Goal: Task Accomplishment & Management: Manage account settings

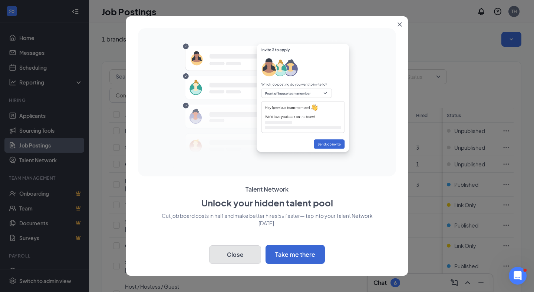
click at [228, 257] on button "Close" at bounding box center [235, 254] width 52 height 19
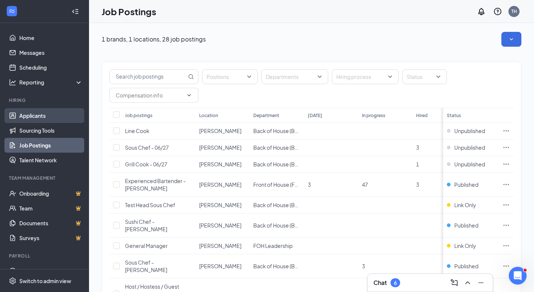
click at [33, 115] on link "Applicants" at bounding box center [50, 115] width 63 height 15
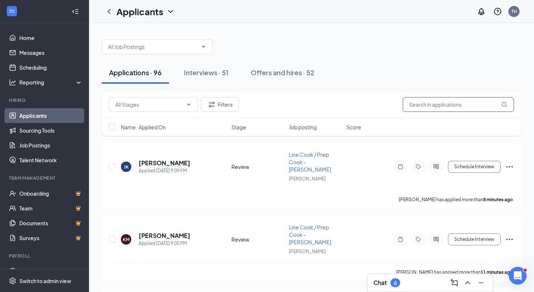
click at [445, 107] on input "text" at bounding box center [458, 104] width 111 height 15
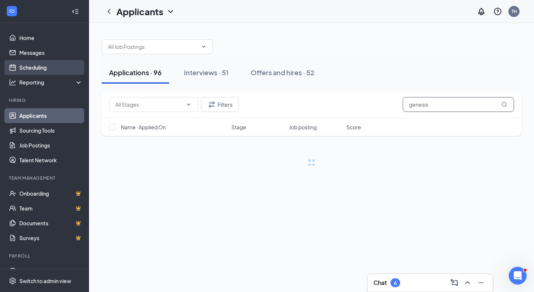
type input "genesis"
click at [42, 70] on link "Scheduling" at bounding box center [50, 67] width 63 height 15
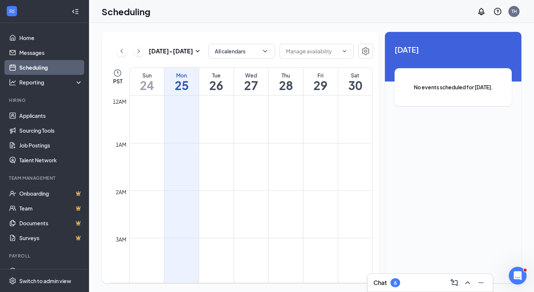
scroll to position [364, 0]
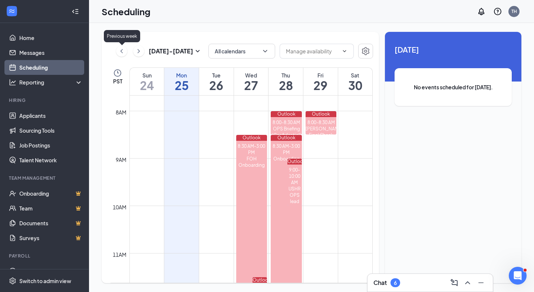
click at [122, 54] on icon "ChevronLeft" at bounding box center [121, 51] width 7 height 9
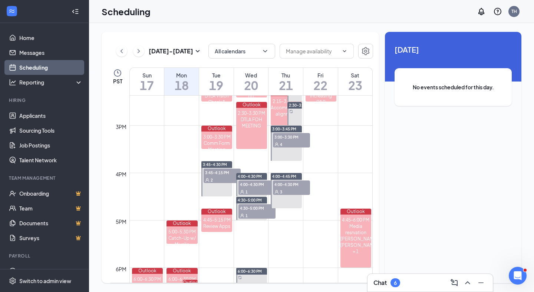
scroll to position [683, 0]
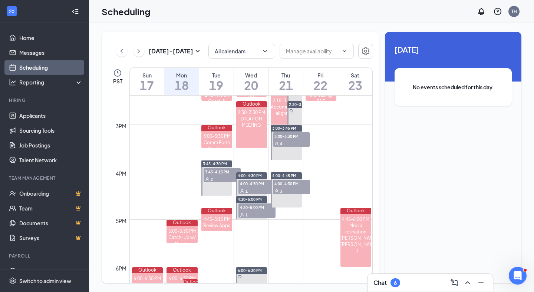
click at [249, 187] on div "1" at bounding box center [256, 190] width 37 height 7
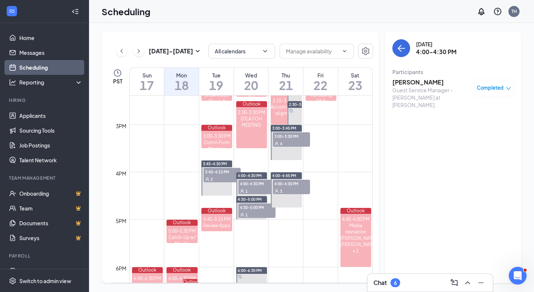
click at [291, 139] on span "3:00-3:30 PM" at bounding box center [291, 135] width 37 height 7
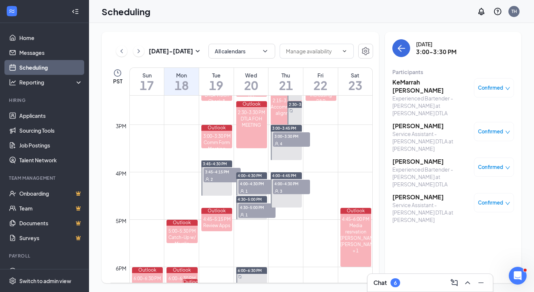
click at [487, 84] on div "Confirmed" at bounding box center [494, 87] width 40 height 19
click at [483, 87] on span "Confirmed" at bounding box center [490, 87] width 25 height 7
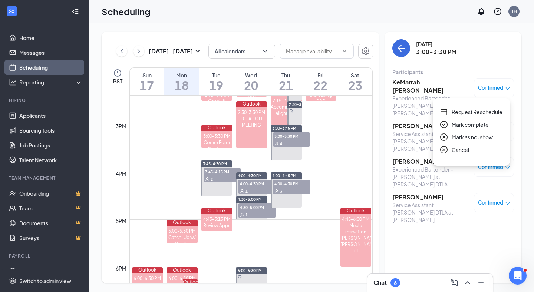
click at [478, 131] on div "Request Reschedule Mark complete Mark as no-show Cancel" at bounding box center [471, 131] width 62 height 46
click at [476, 127] on span "Mark complete" at bounding box center [470, 124] width 37 height 8
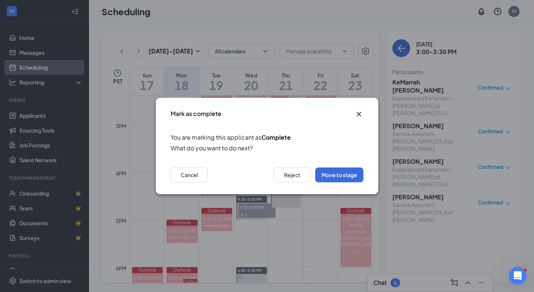
click at [305, 166] on div "Cancel Reject Move to stage" at bounding box center [267, 177] width 222 height 34
click at [297, 176] on button "Reject" at bounding box center [292, 175] width 37 height 15
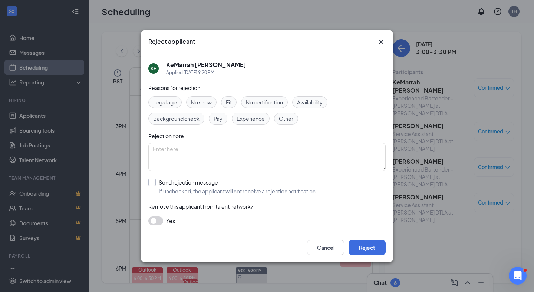
click at [236, 181] on input "Send rejection message If unchecked, the applicant will not receive a rejection…" at bounding box center [232, 187] width 169 height 16
checkbox input "true"
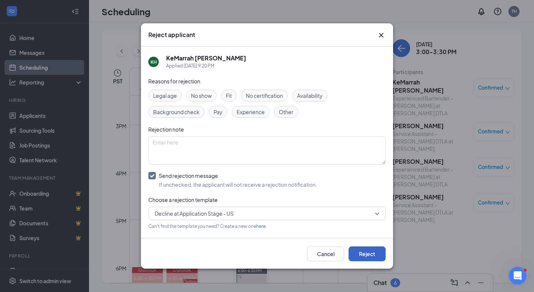
click at [370, 254] on button "Reject" at bounding box center [366, 254] width 37 height 15
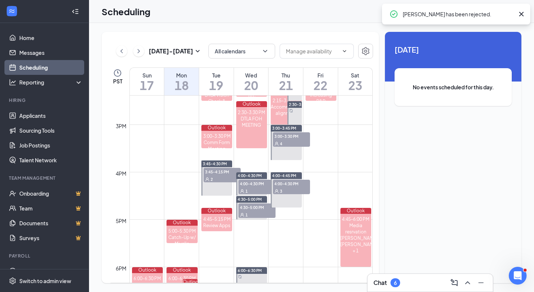
click at [289, 139] on span "3:00-3:30 PM" at bounding box center [291, 135] width 37 height 7
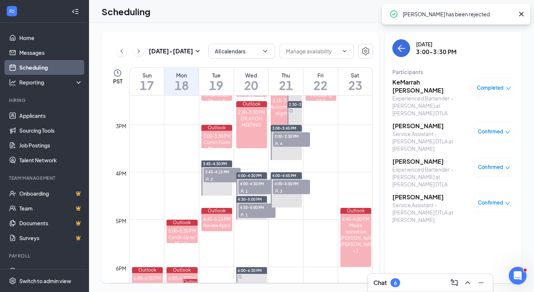
click at [490, 128] on span "Confirmed" at bounding box center [490, 131] width 25 height 7
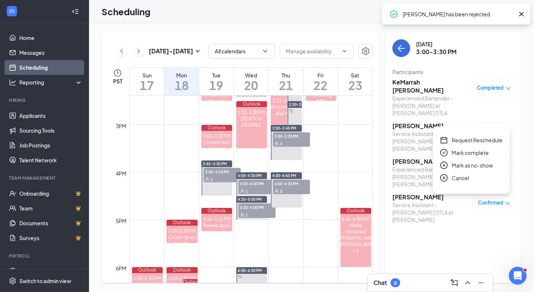
click at [482, 156] on span "Mark complete" at bounding box center [470, 153] width 37 height 8
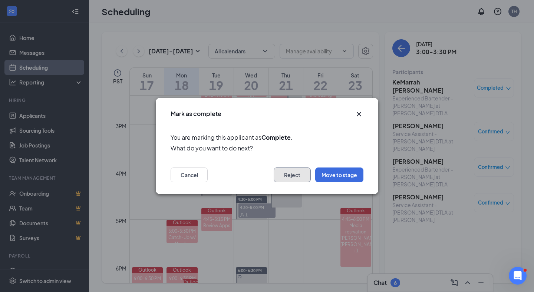
click at [296, 169] on button "Reject" at bounding box center [292, 175] width 37 height 15
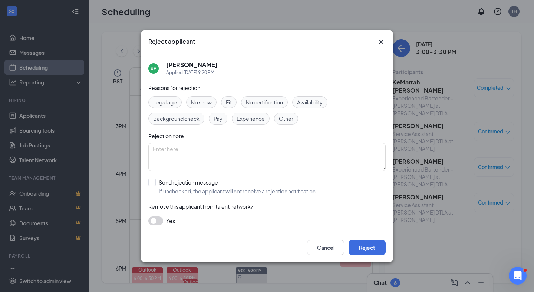
click at [212, 178] on div "Reasons for rejection Legal age No show Fit No certification Availability Backg…" at bounding box center [266, 158] width 237 height 149
click at [212, 185] on input "Send rejection message If unchecked, the applicant will not receive a rejection…" at bounding box center [232, 187] width 169 height 16
checkbox input "true"
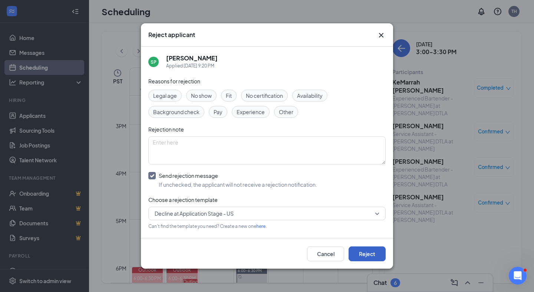
click at [383, 258] on button "Reject" at bounding box center [366, 254] width 37 height 15
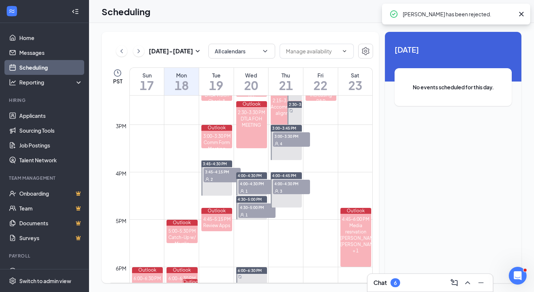
click at [285, 142] on div "4" at bounding box center [291, 143] width 37 height 7
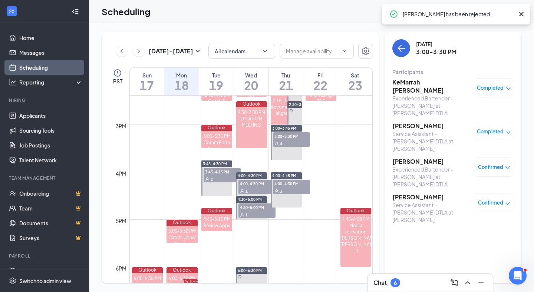
click at [486, 158] on div "Confirmed" at bounding box center [494, 167] width 40 height 19
click at [486, 163] on span "Confirmed" at bounding box center [490, 166] width 25 height 7
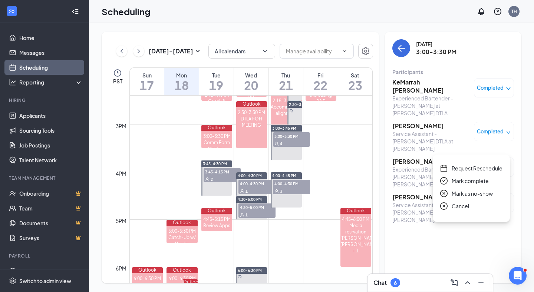
click at [467, 181] on span "Mark complete" at bounding box center [470, 181] width 37 height 8
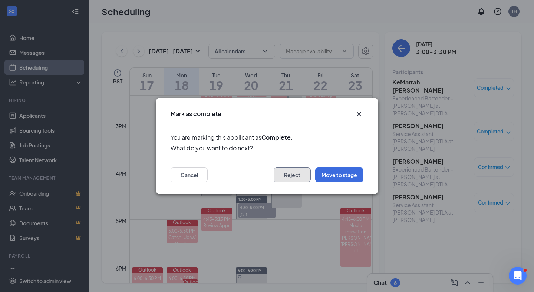
click at [296, 176] on button "Reject" at bounding box center [292, 175] width 37 height 15
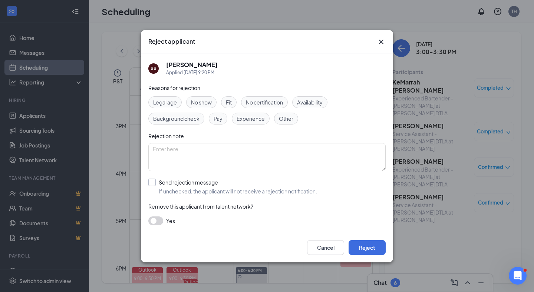
click at [194, 181] on input "Send rejection message If unchecked, the applicant will not receive a rejection…" at bounding box center [232, 187] width 169 height 16
checkbox input "true"
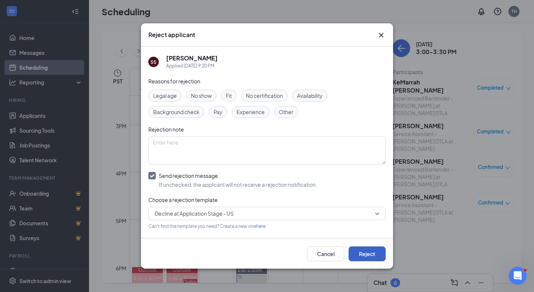
click at [373, 255] on button "Reject" at bounding box center [366, 254] width 37 height 15
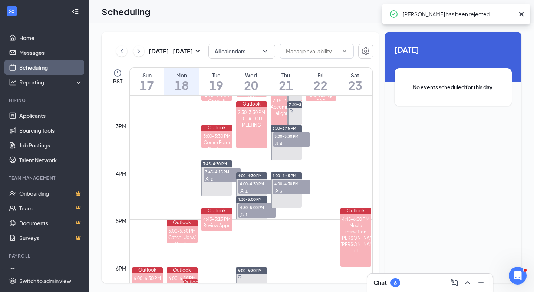
click at [295, 140] on div "4" at bounding box center [291, 143] width 37 height 7
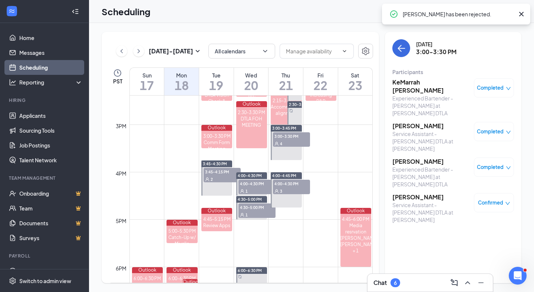
click at [500, 199] on span "Confirmed" at bounding box center [490, 202] width 25 height 7
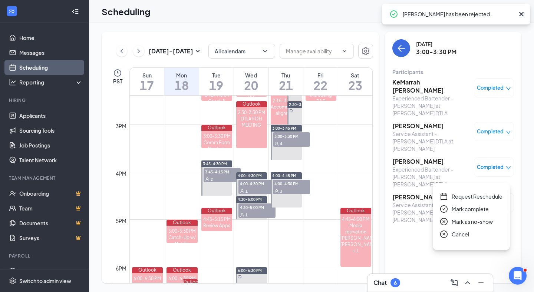
click at [480, 208] on span "Mark complete" at bounding box center [470, 209] width 37 height 8
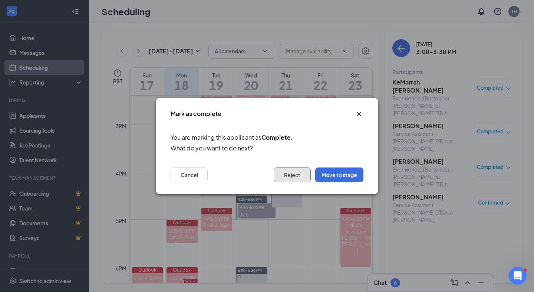
click at [294, 181] on button "Reject" at bounding box center [292, 175] width 37 height 15
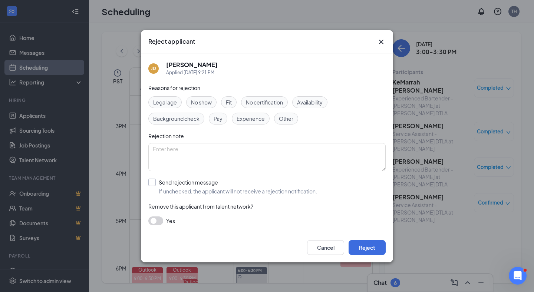
click at [222, 186] on input "Send rejection message If unchecked, the applicant will not receive a rejection…" at bounding box center [232, 187] width 169 height 16
checkbox input "true"
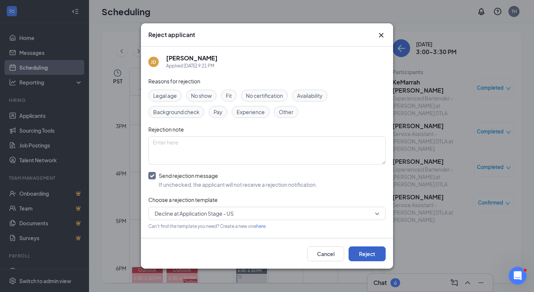
click at [375, 254] on button "Reject" at bounding box center [366, 254] width 37 height 15
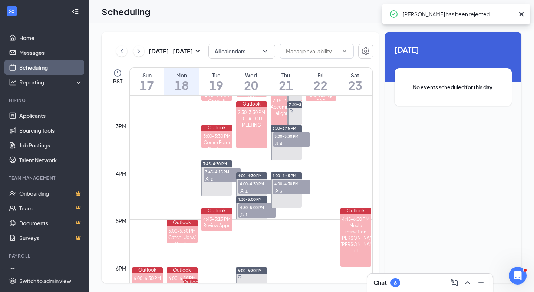
click at [297, 186] on span "4:00-4:30 PM" at bounding box center [291, 183] width 37 height 7
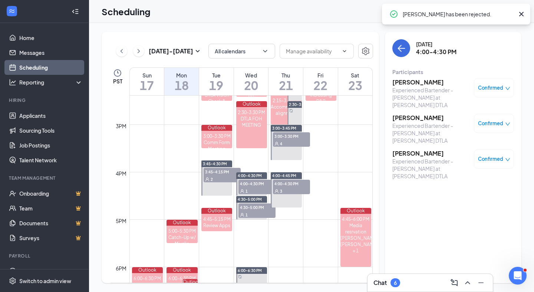
click at [491, 85] on span "Confirmed" at bounding box center [490, 87] width 25 height 7
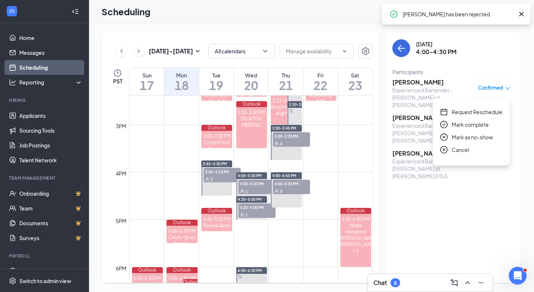
click at [481, 124] on span "Mark complete" at bounding box center [470, 124] width 37 height 8
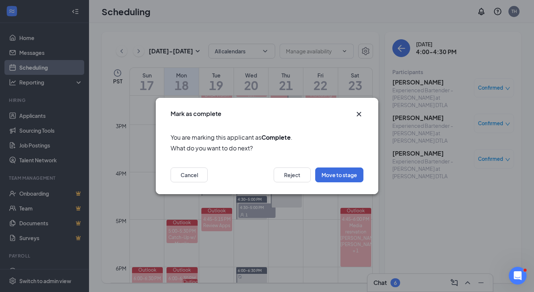
click at [293, 167] on div "Cancel Reject Move to stage" at bounding box center [267, 177] width 222 height 34
click at [293, 176] on button "Reject" at bounding box center [292, 175] width 37 height 15
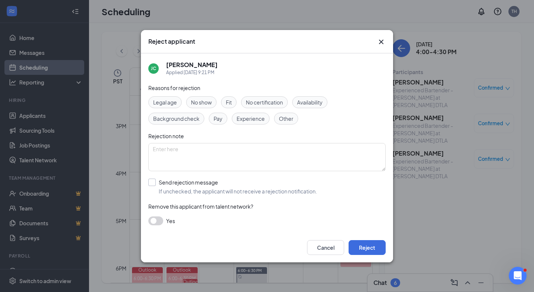
click at [229, 185] on input "Send rejection message If unchecked, the applicant will not receive a rejection…" at bounding box center [232, 187] width 169 height 16
checkbox input "true"
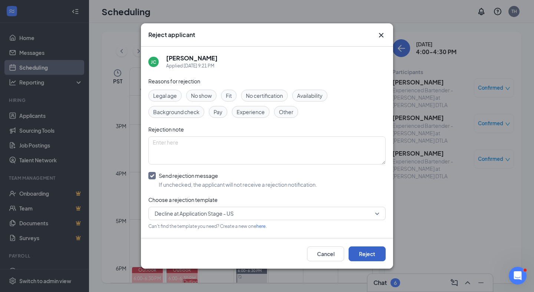
click at [373, 254] on button "Reject" at bounding box center [366, 254] width 37 height 15
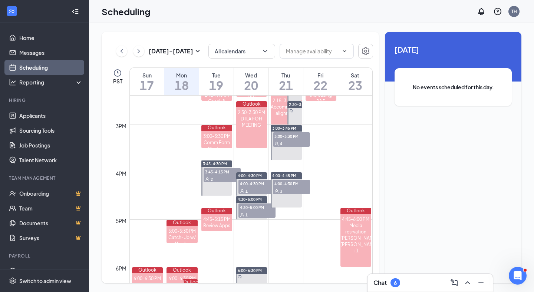
click at [296, 189] on div "3" at bounding box center [291, 190] width 37 height 7
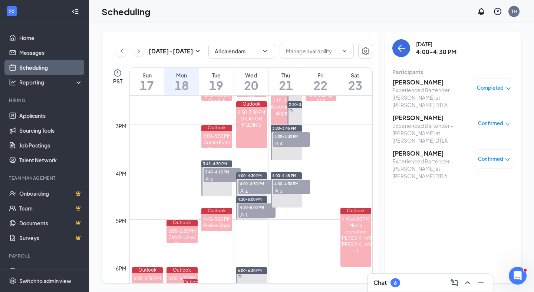
click at [488, 120] on div "Confirmed" at bounding box center [494, 123] width 40 height 19
click at [488, 120] on span "Confirmed" at bounding box center [490, 123] width 25 height 7
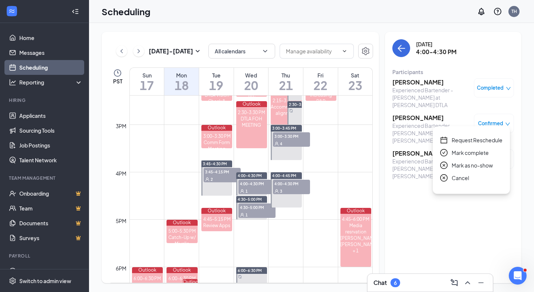
click at [471, 153] on span "Mark complete" at bounding box center [470, 153] width 37 height 8
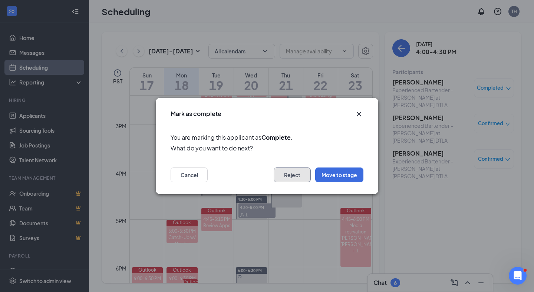
click at [295, 173] on button "Reject" at bounding box center [292, 175] width 37 height 15
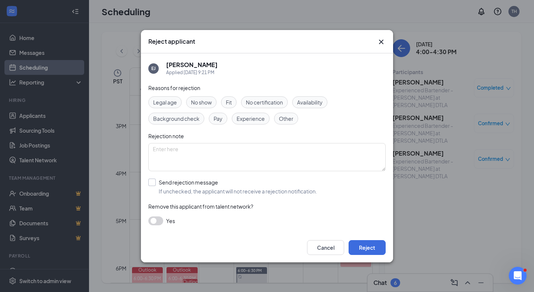
click at [214, 185] on input "Send rejection message If unchecked, the applicant will not receive a rejection…" at bounding box center [232, 187] width 169 height 16
checkbox input "true"
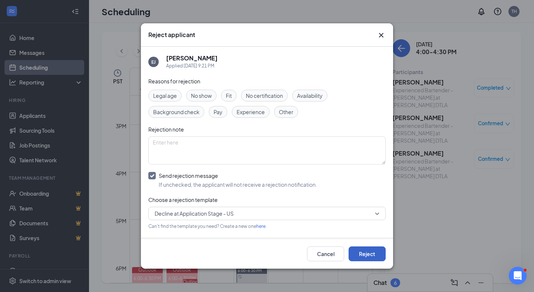
click at [369, 261] on button "Reject" at bounding box center [366, 254] width 37 height 15
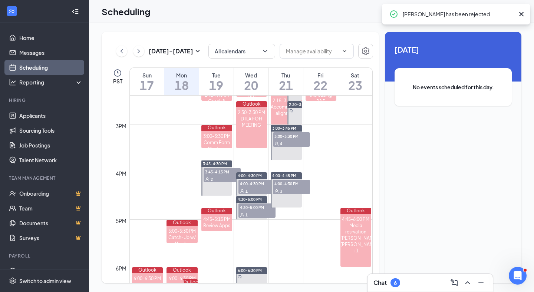
click at [277, 189] on icon "User" at bounding box center [276, 191] width 4 height 4
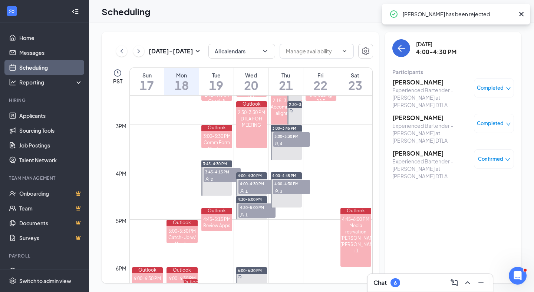
click at [492, 155] on span "Confirmed" at bounding box center [490, 158] width 25 height 7
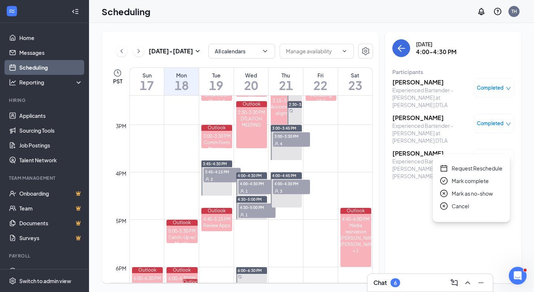
click at [482, 182] on span "Mark complete" at bounding box center [470, 181] width 37 height 8
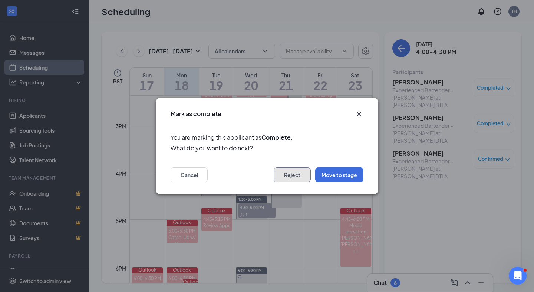
click at [282, 170] on button "Reject" at bounding box center [292, 175] width 37 height 15
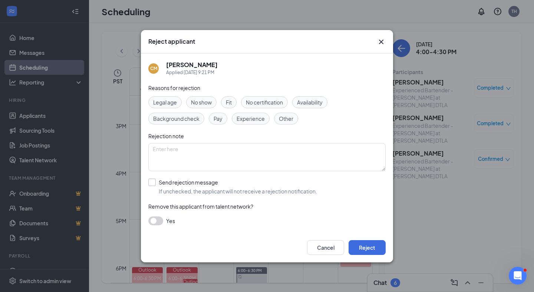
click at [206, 186] on input "Send rejection message If unchecked, the applicant will not receive a rejection…" at bounding box center [232, 187] width 169 height 16
checkbox input "true"
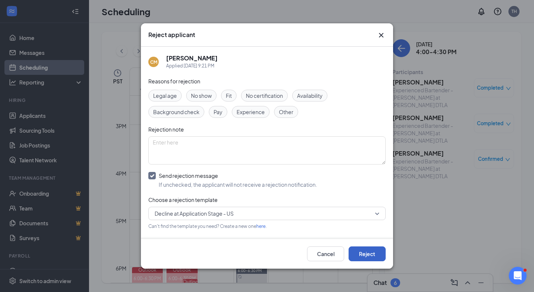
click at [374, 257] on button "Reject" at bounding box center [366, 254] width 37 height 15
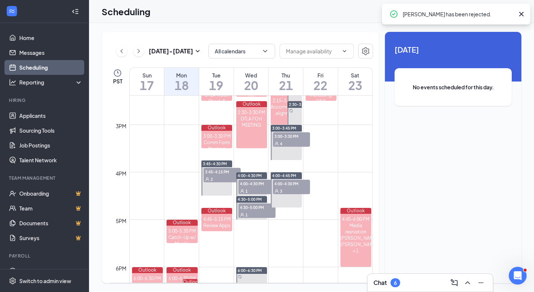
click at [283, 142] on div "4" at bounding box center [291, 143] width 37 height 7
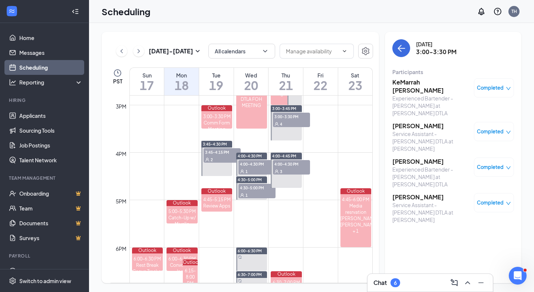
scroll to position [700, 0]
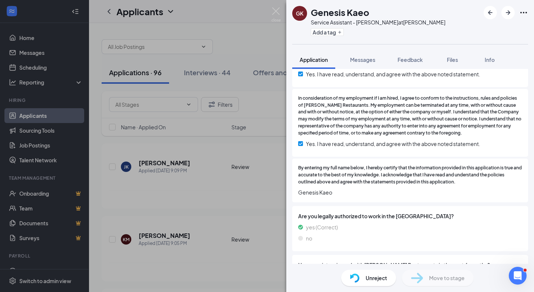
scroll to position [2003, 0]
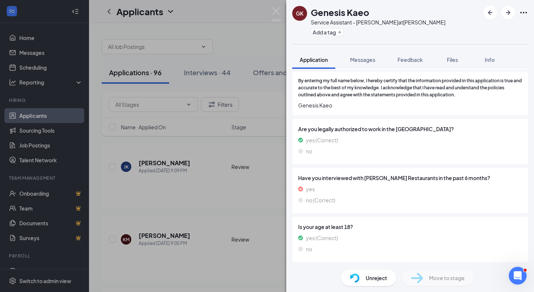
click at [375, 274] on span "Unreject" at bounding box center [377, 278] width 22 height 8
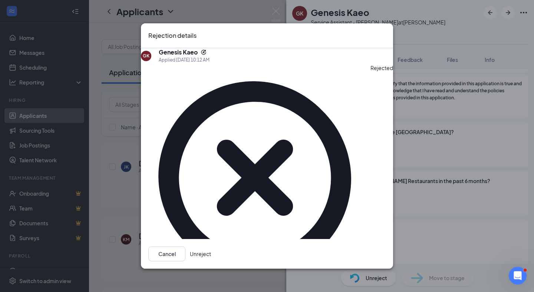
click at [211, 247] on button "Unreject" at bounding box center [200, 254] width 21 height 15
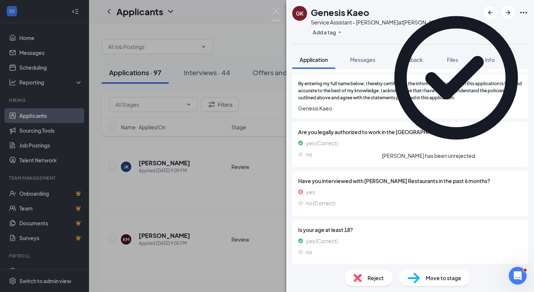
click at [435, 281] on span "Move to stage" at bounding box center [444, 278] width 36 height 8
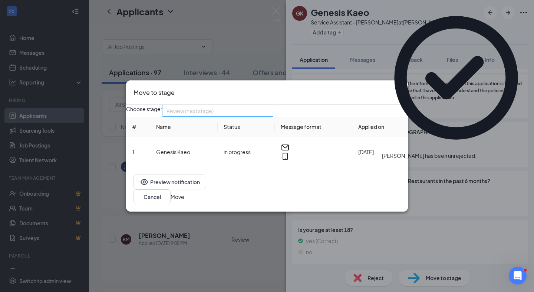
click at [227, 115] on div "Review (next stage) 3982876 3982877 3982873 Application (current stage) Review …" at bounding box center [217, 111] width 111 height 12
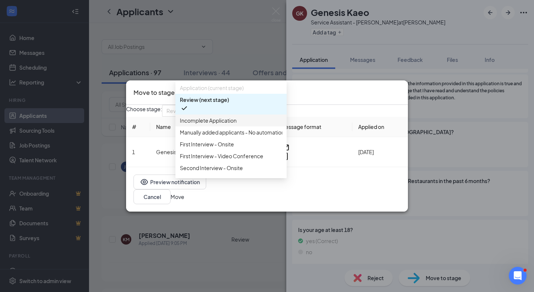
click at [219, 125] on span "Incomplete Application" at bounding box center [208, 120] width 57 height 8
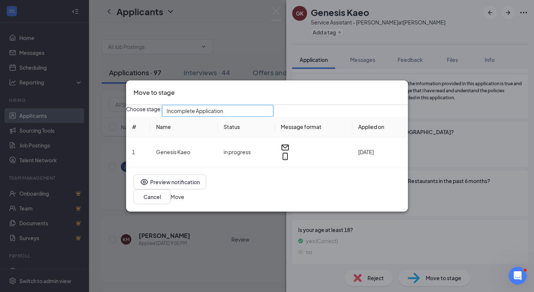
click at [184, 199] on button "Move" at bounding box center [178, 197] width 14 height 8
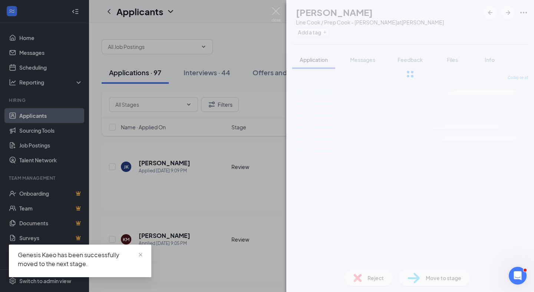
click at [277, 9] on img at bounding box center [275, 14] width 9 height 14
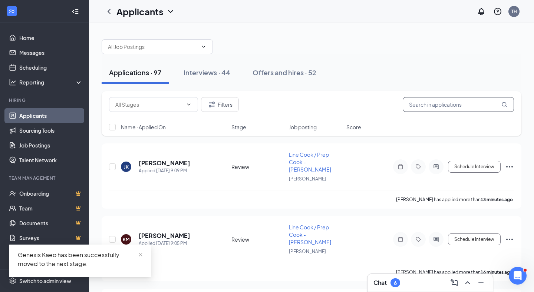
click at [428, 101] on input "text" at bounding box center [458, 104] width 111 height 15
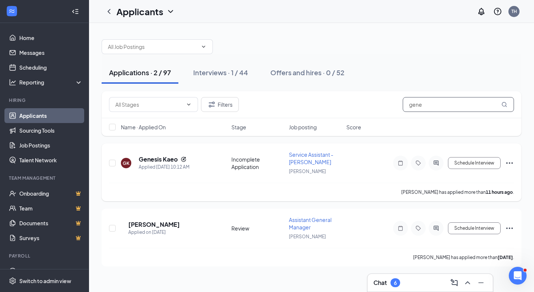
type input "gene"
click at [510, 164] on icon "Ellipses" at bounding box center [509, 163] width 9 height 9
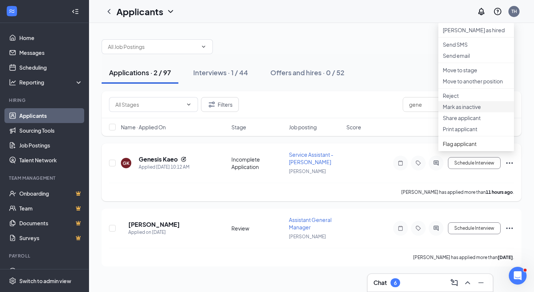
click at [469, 110] on p "Mark as inactive" at bounding box center [476, 106] width 67 height 7
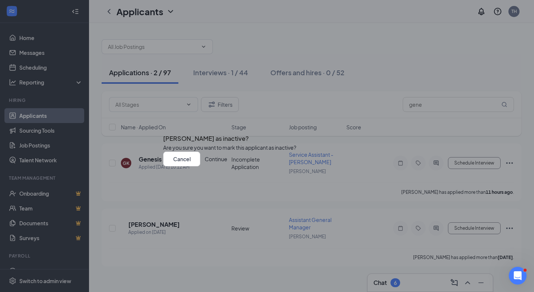
click at [227, 166] on button "Continue" at bounding box center [216, 159] width 23 height 15
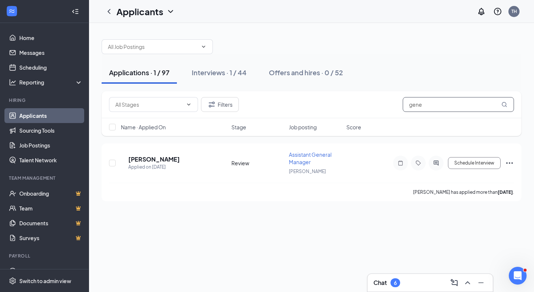
click at [425, 107] on input "gene" at bounding box center [458, 104] width 111 height 15
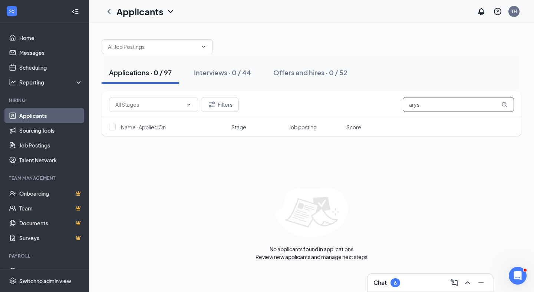
type input "arys"
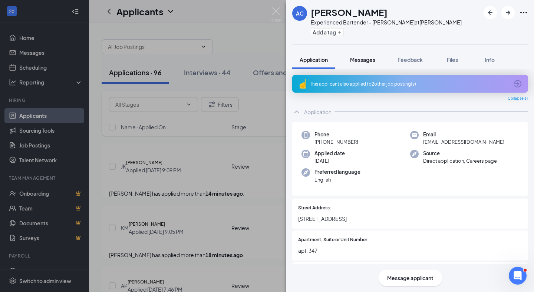
click at [361, 65] on button "Messages" at bounding box center [363, 59] width 40 height 19
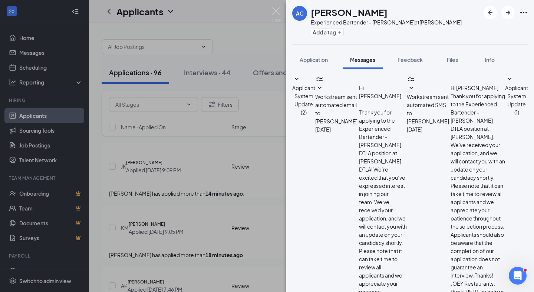
click at [505, 116] on span "Applicant System Update (1)" at bounding box center [516, 100] width 23 height 31
click at [359, 107] on span "Workstream sent automated email to Aryes Cox." at bounding box center [337, 108] width 44 height 31
click at [321, 60] on span "Application" at bounding box center [314, 59] width 28 height 7
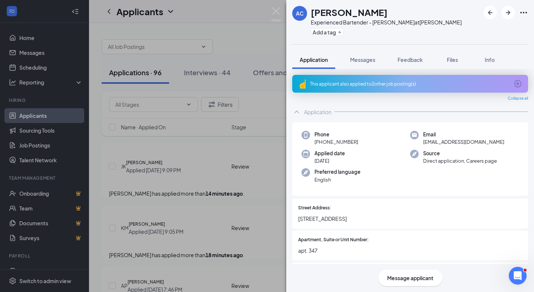
click at [398, 80] on div "This applicant also applied to 2 other job posting(s)" at bounding box center [410, 84] width 236 height 18
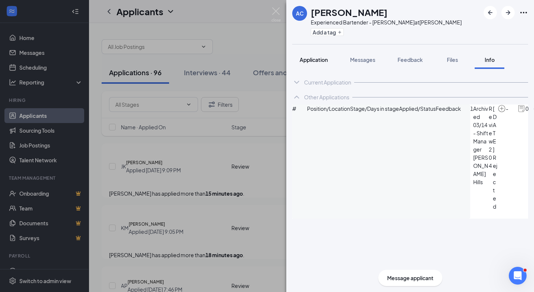
click at [319, 63] on div "Application" at bounding box center [314, 59] width 28 height 7
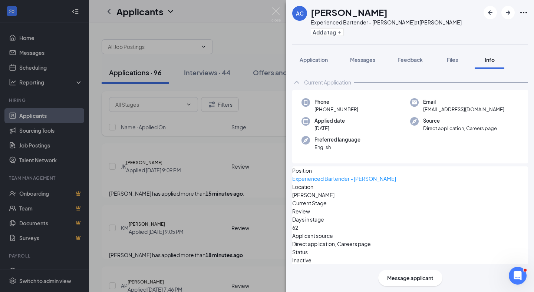
scroll to position [29, 0]
